Goal: Task Accomplishment & Management: Use online tool/utility

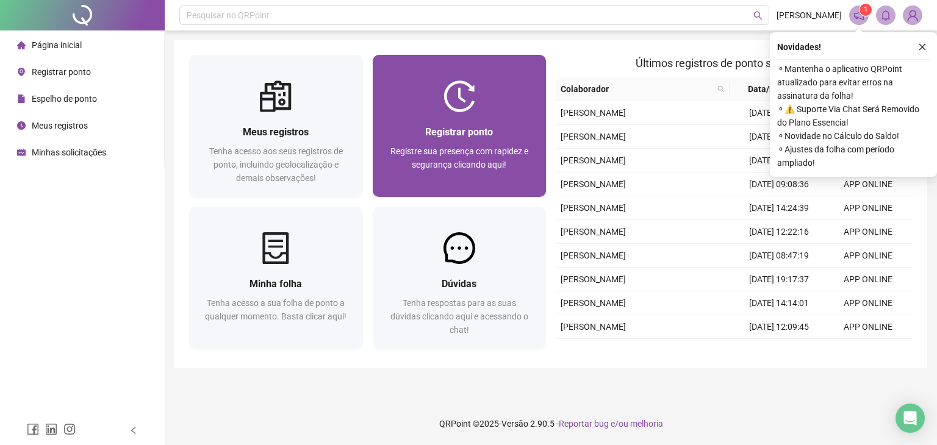
click at [473, 144] on div "Registrar ponto Registre sua presença com rapidez e segurança clicando aqui!" at bounding box center [459, 154] width 145 height 60
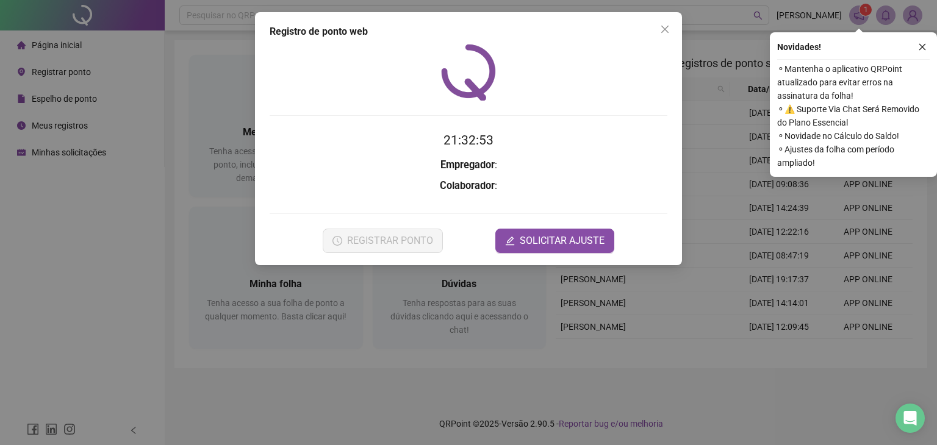
click at [443, 232] on div "REGISTRAR PONTO SOLICITAR AJUSTE" at bounding box center [469, 241] width 398 height 24
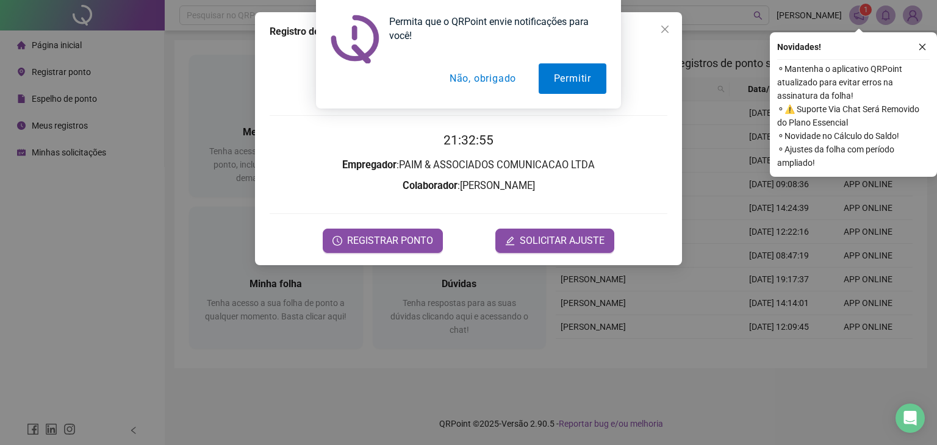
click at [471, 80] on button "Não, obrigado" at bounding box center [482, 78] width 97 height 30
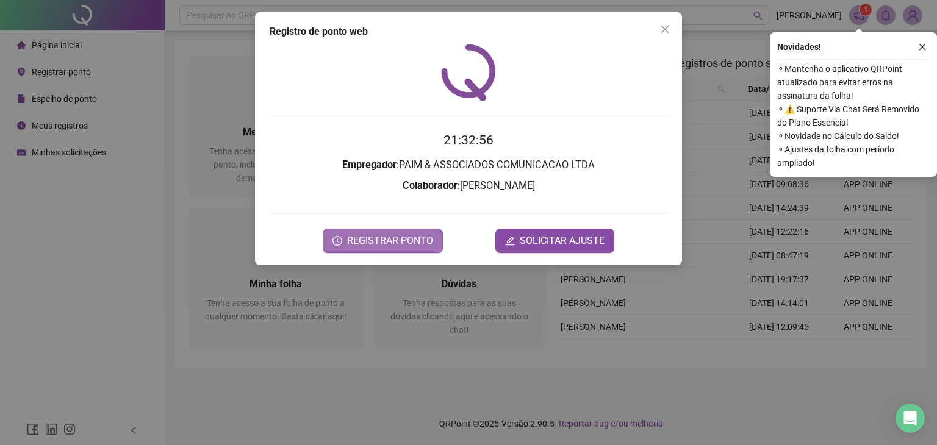
click at [386, 234] on span "REGISTRAR PONTO" at bounding box center [390, 241] width 86 height 15
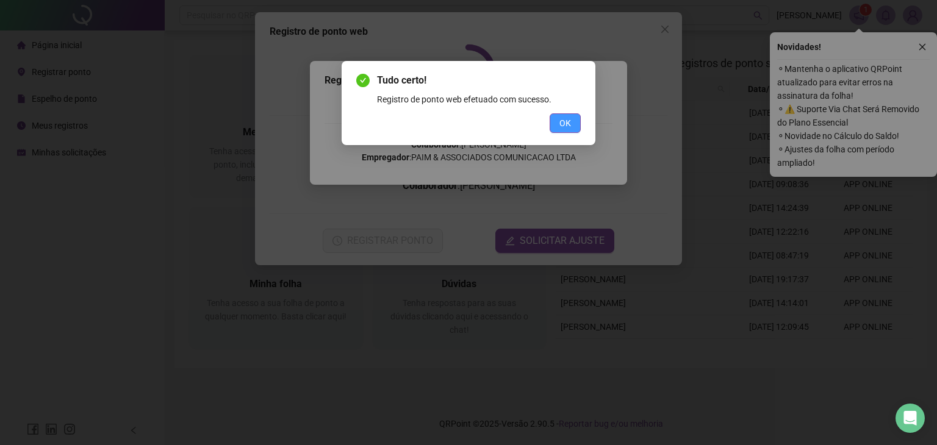
click at [570, 119] on span "OK" at bounding box center [565, 122] width 12 height 13
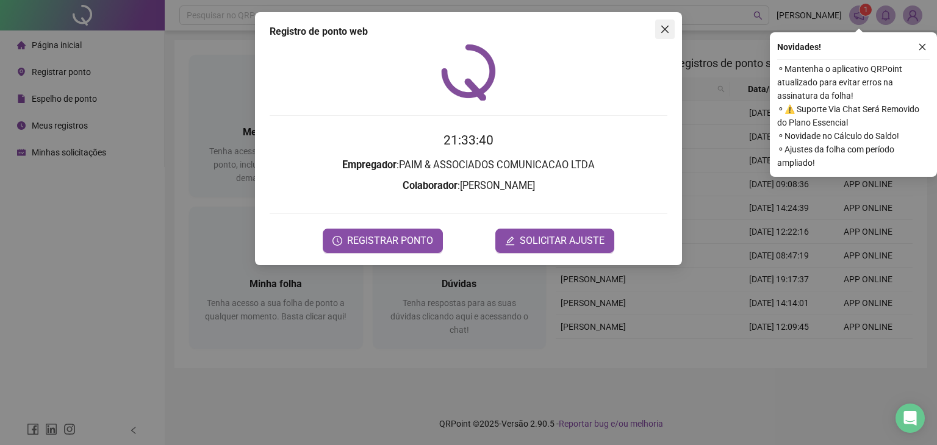
click at [668, 31] on icon "close" at bounding box center [665, 29] width 10 height 10
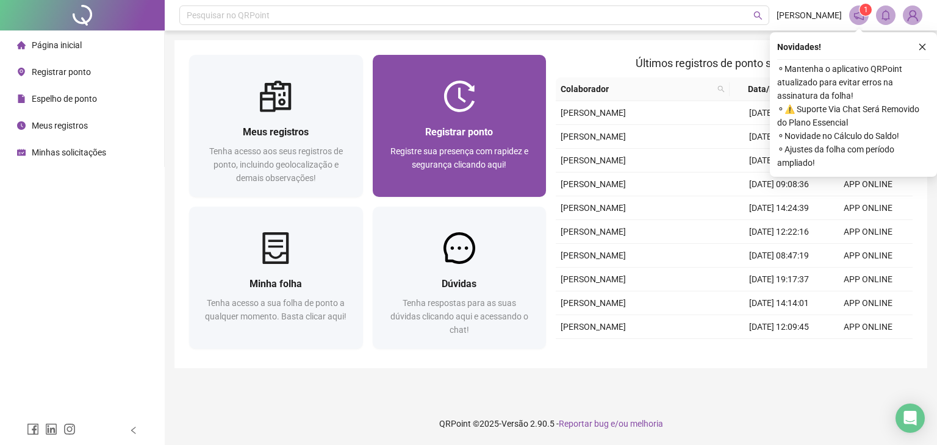
click at [449, 148] on span "Registre sua presença com rapidez e segurança clicando aqui!" at bounding box center [459, 157] width 138 height 23
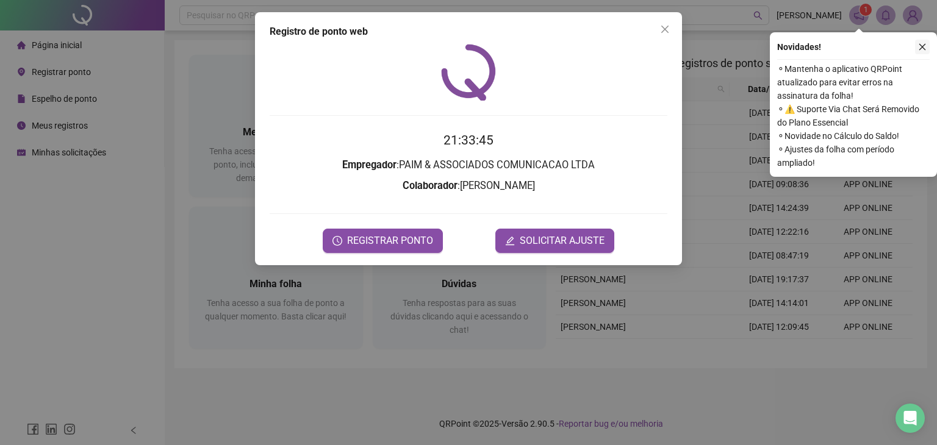
click at [926, 45] on icon "close" at bounding box center [922, 47] width 9 height 9
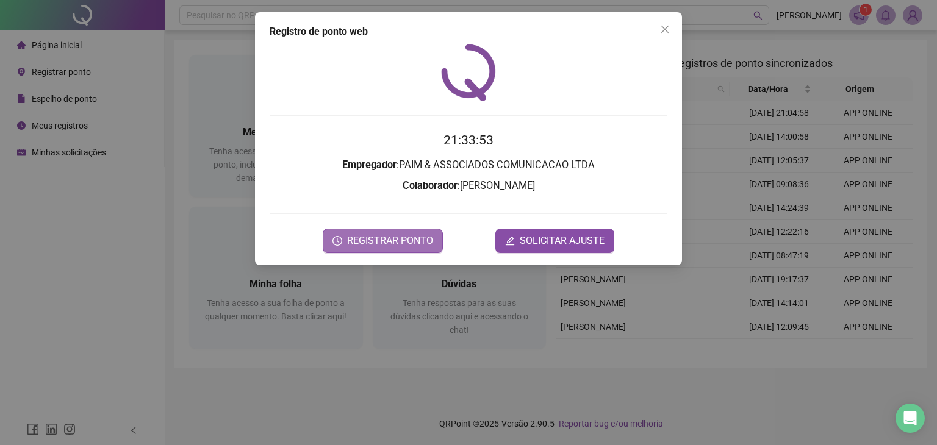
click at [408, 246] on span "REGISTRAR PONTO" at bounding box center [390, 241] width 86 height 15
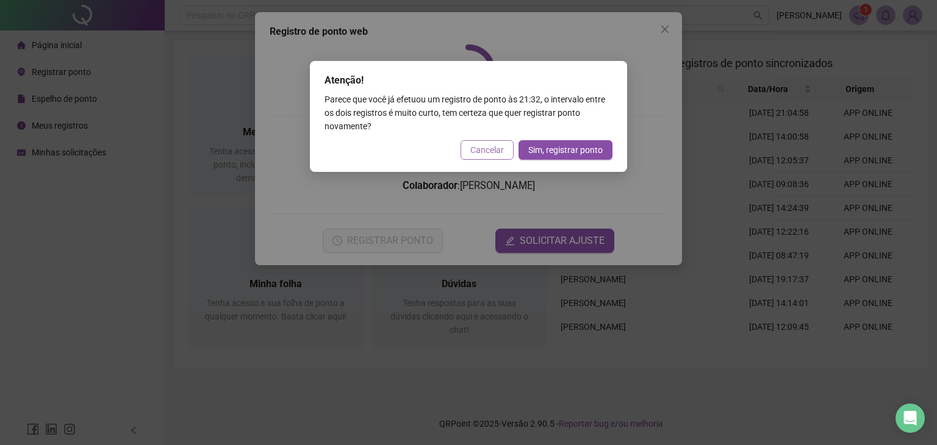
click at [500, 152] on span "Cancelar" at bounding box center [487, 149] width 34 height 13
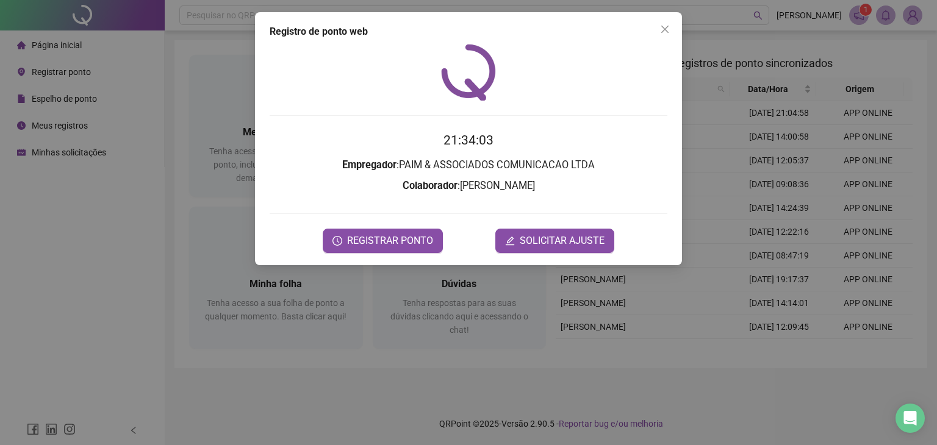
click at [664, 28] on icon "close" at bounding box center [664, 29] width 7 height 7
